Goal: Task Accomplishment & Management: Manage account settings

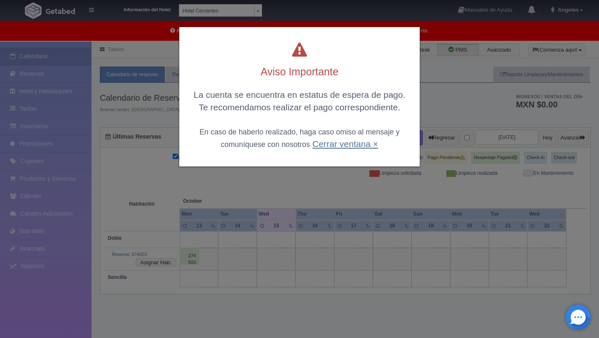
click at [339, 148] on link "Cerrar ventana ×" at bounding box center [345, 144] width 66 height 10
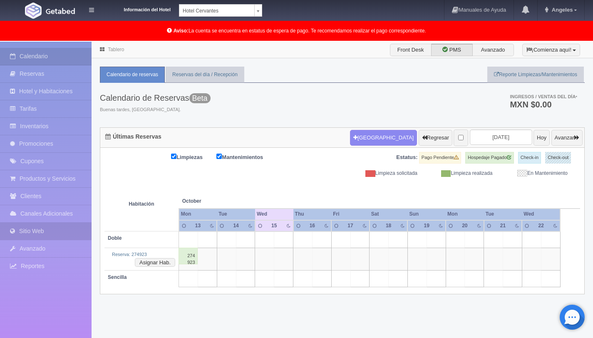
click at [40, 231] on link "Sitio Web" at bounding box center [46, 231] width 92 height 17
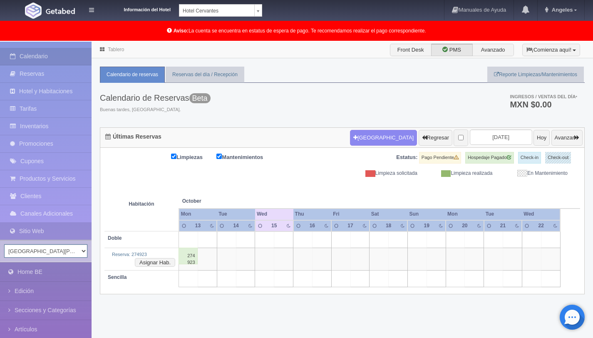
click at [61, 254] on select "Hotel San Francisco Plaza Hotel Universo Hotel Latino Hotel Cervantes" at bounding box center [45, 250] width 83 height 13
select select "343"
click at [4, 244] on select "Hotel San Francisco Plaza Hotel Universo Hotel Latino Hotel Cervantes" at bounding box center [45, 250] width 83 height 13
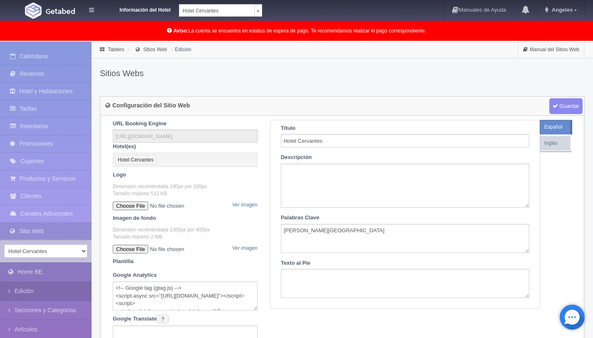
click at [36, 293] on link "Edición" at bounding box center [46, 291] width 92 height 19
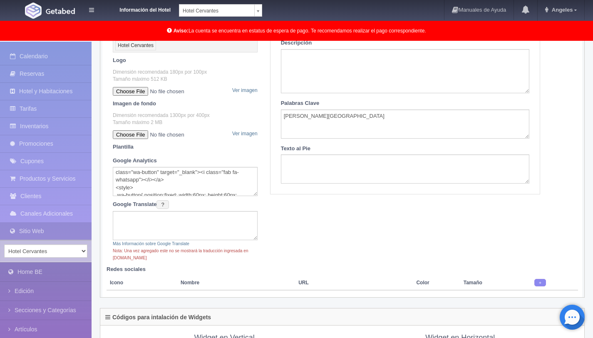
scroll to position [95, 0]
click at [209, 193] on textarea "<!-- Google tag (gtag.js) --> <script async src="[URL][DOMAIN_NAME]"></script> …" at bounding box center [185, 181] width 145 height 29
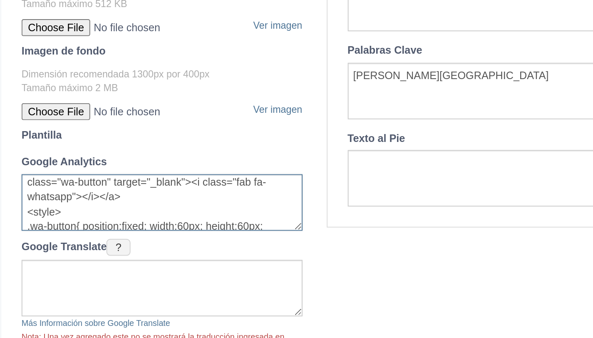
type textarea "<!-- Google tag (gtag.js) --> <script async src="[URL][DOMAIN_NAME]"></script> …"
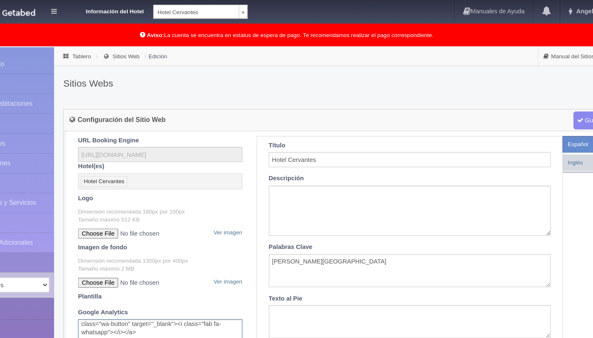
scroll to position [0, 0]
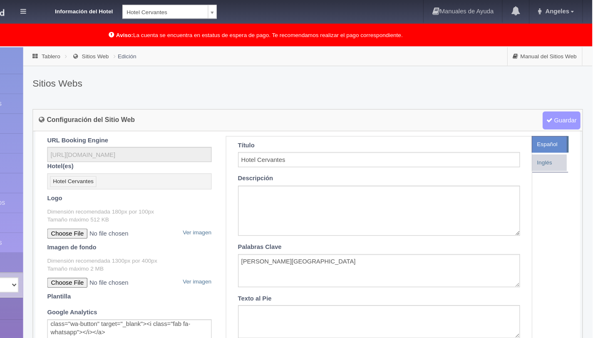
click at [558, 111] on span "Guardar" at bounding box center [565, 106] width 33 height 16
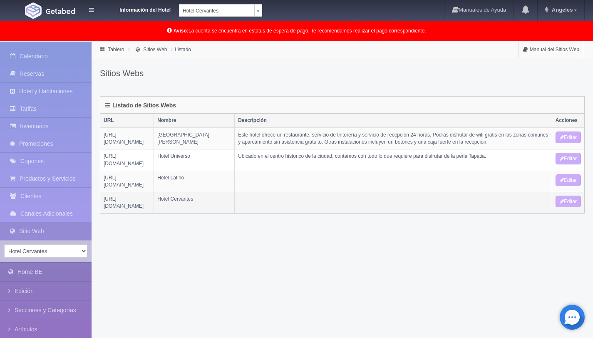
drag, startPoint x: 188, startPoint y: 193, endPoint x: 103, endPoint y: 193, distance: 85.7
click at [103, 193] on td "https://hotelcervantes.gabsuite.com/" at bounding box center [127, 202] width 54 height 21
copy td "[URL][DOMAIN_NAME]"
